Goal: Task Accomplishment & Management: Use online tool/utility

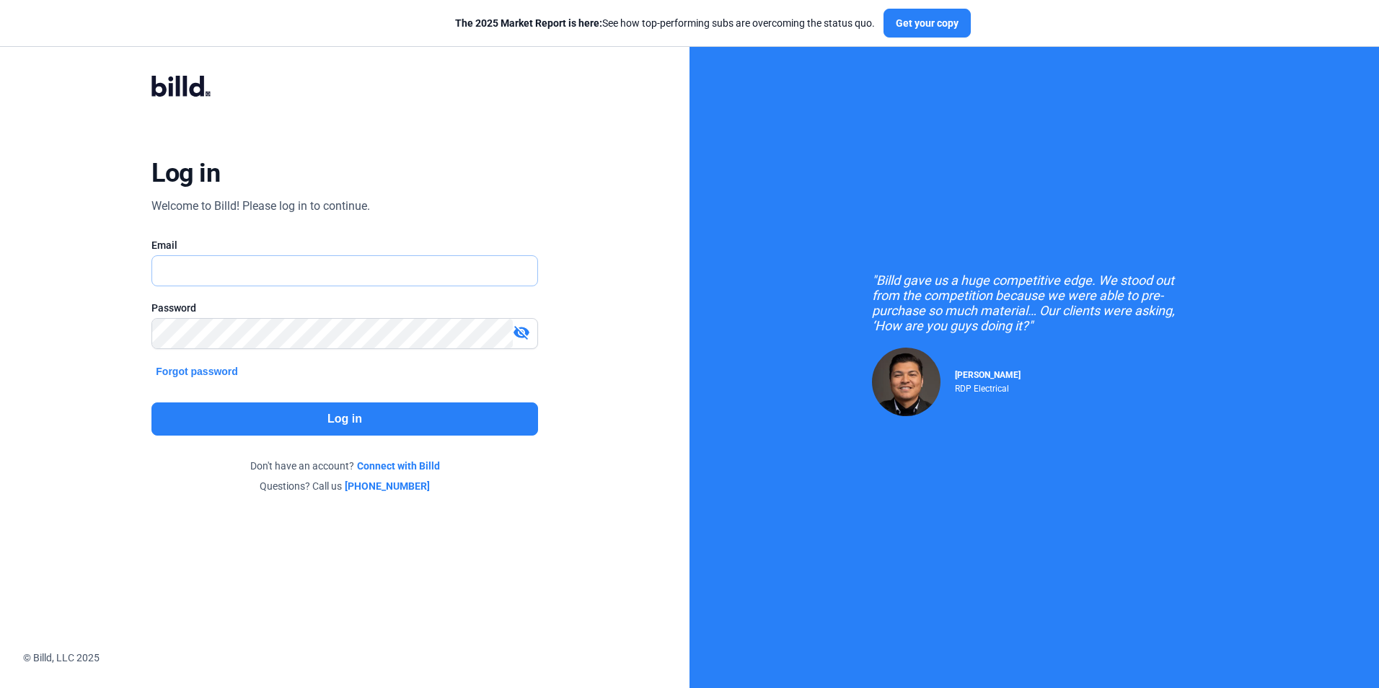
type input "[PERSON_NAME][EMAIL_ADDRESS][DOMAIN_NAME]"
click at [369, 410] on button "Log in" at bounding box center [344, 419] width 386 height 33
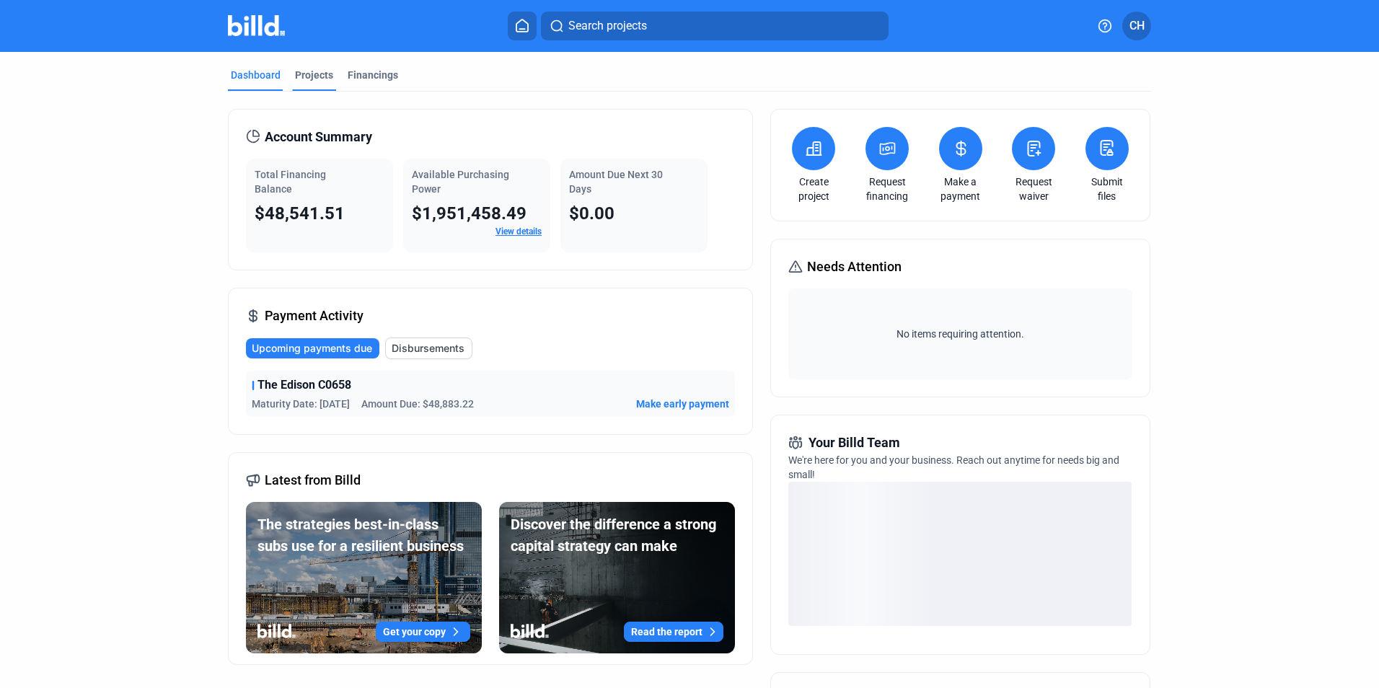
click at [312, 74] on div "Projects" at bounding box center [314, 75] width 38 height 14
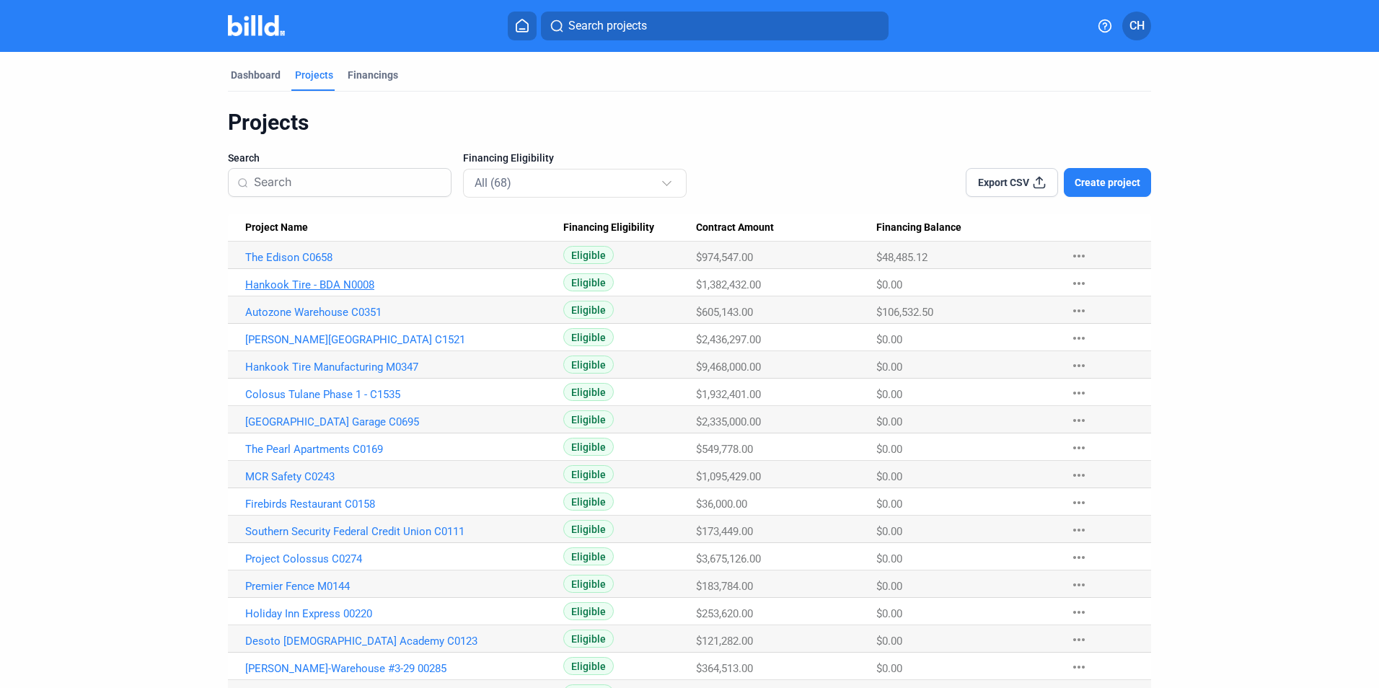
click at [345, 281] on link "Hankook Tire - BDA N0008" at bounding box center [404, 284] width 318 height 13
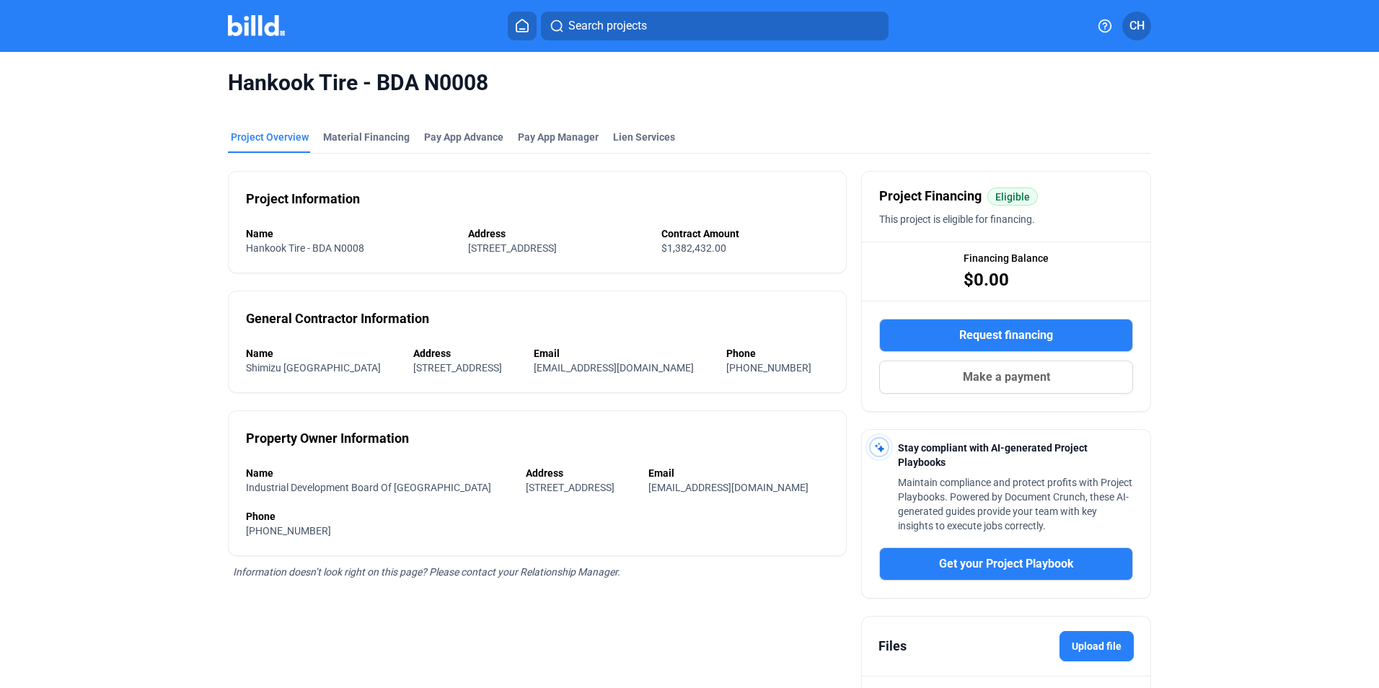
click at [250, 27] on img at bounding box center [256, 25] width 57 height 21
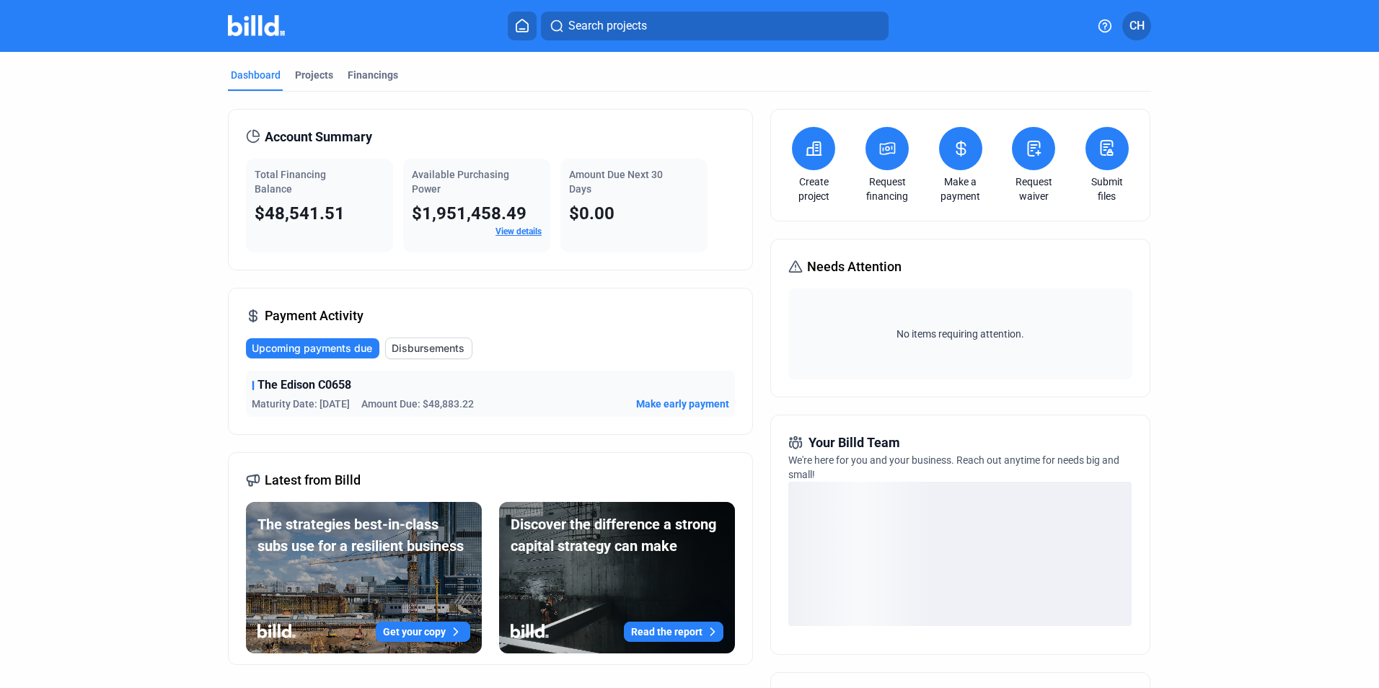
click at [879, 154] on icon at bounding box center [888, 148] width 18 height 17
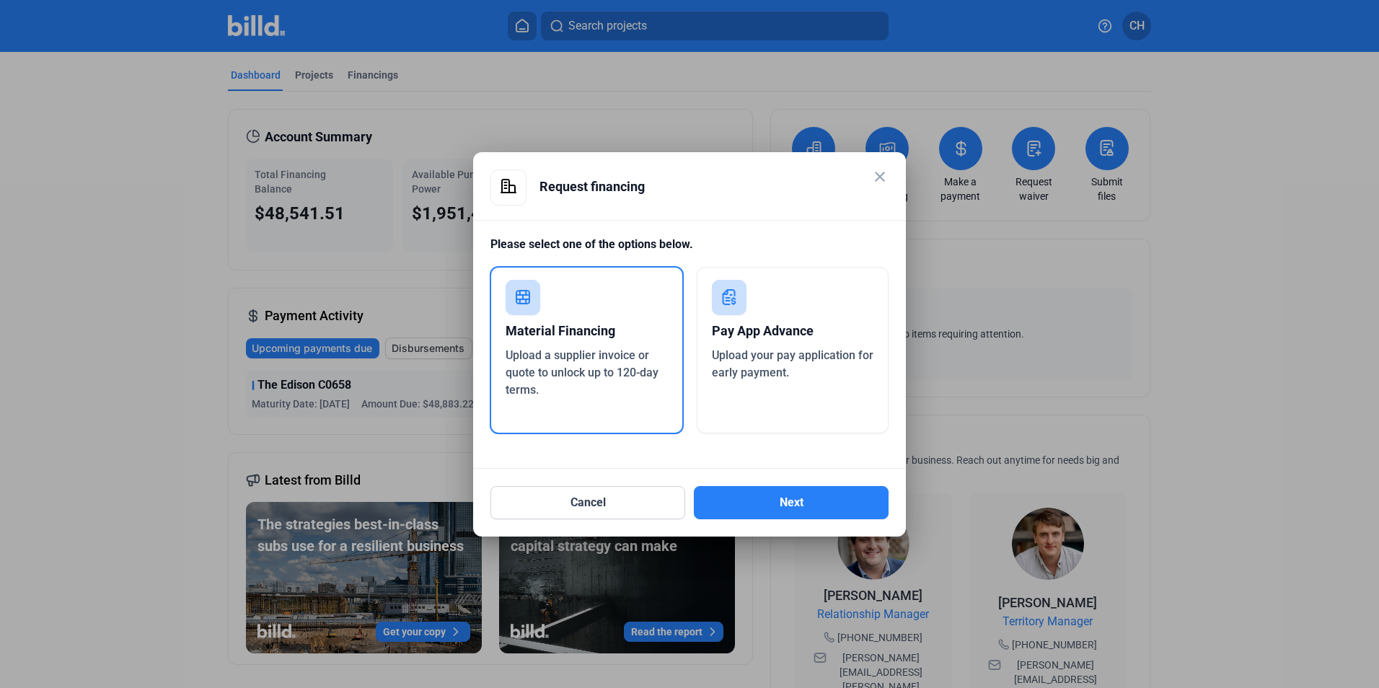
click at [883, 175] on mat-icon "close" at bounding box center [879, 176] width 17 height 17
